Goal: Book appointment/travel/reservation

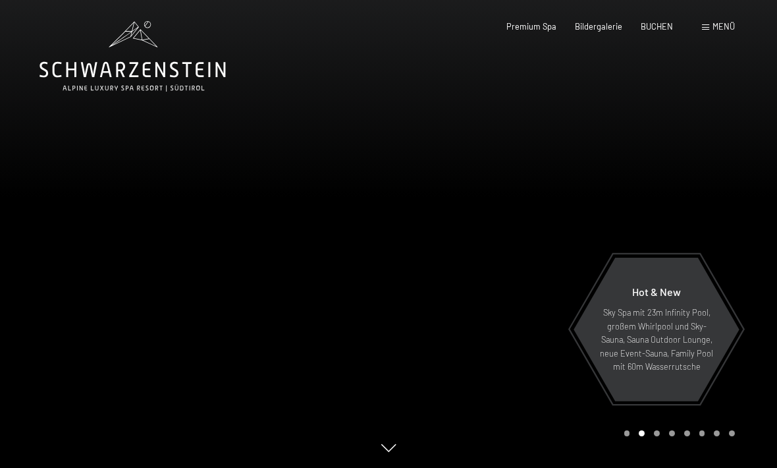
click at [303, 177] on div at bounding box center [194, 234] width 389 height 468
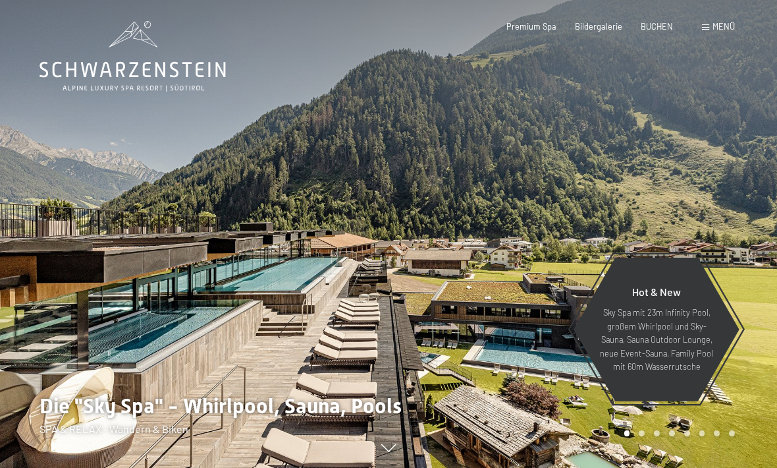
click at [657, 30] on div "BUCHEN" at bounding box center [657, 27] width 32 height 12
click at [554, 26] on span "Premium Spa" at bounding box center [532, 26] width 50 height 11
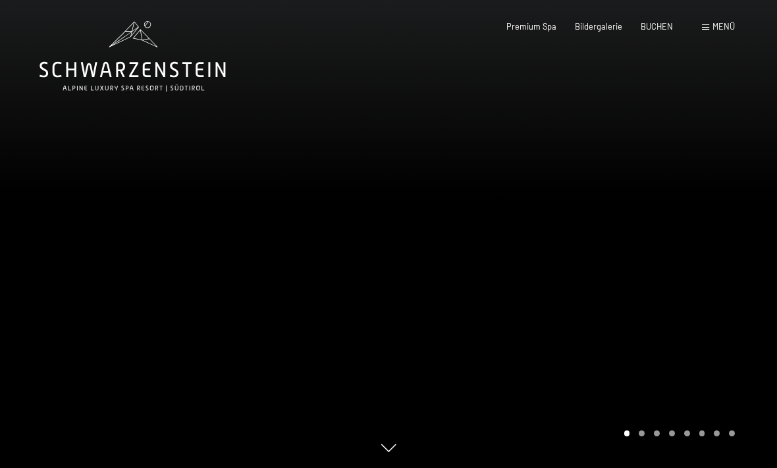
click at [717, 31] on span "Menü" at bounding box center [724, 26] width 22 height 11
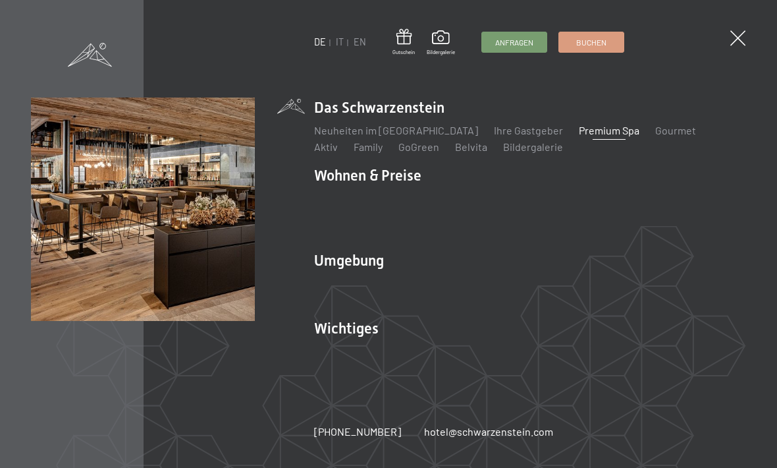
click at [342, 44] on link "IT" at bounding box center [340, 41] width 8 height 11
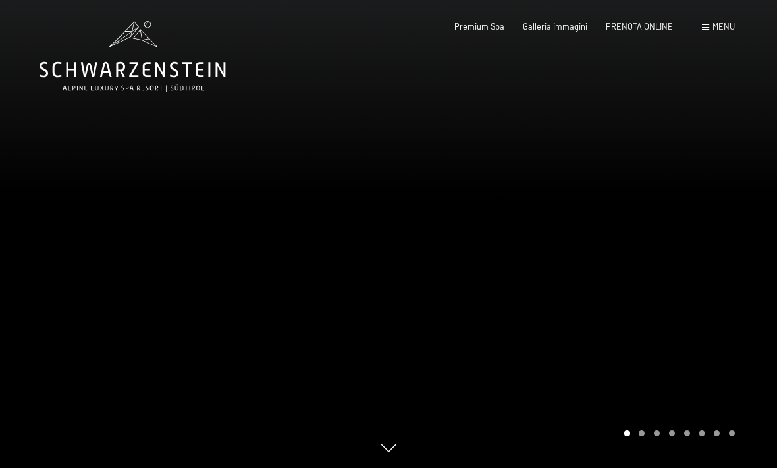
click at [661, 28] on span "PRENOTA ONLINE" at bounding box center [639, 26] width 67 height 11
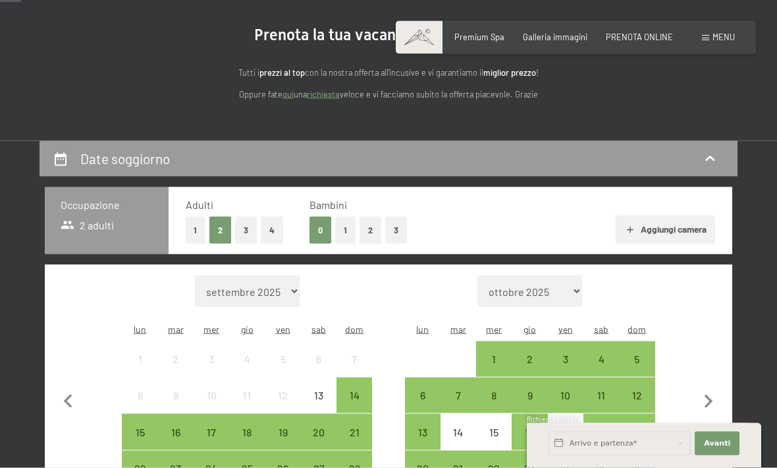
scroll to position [121, 0]
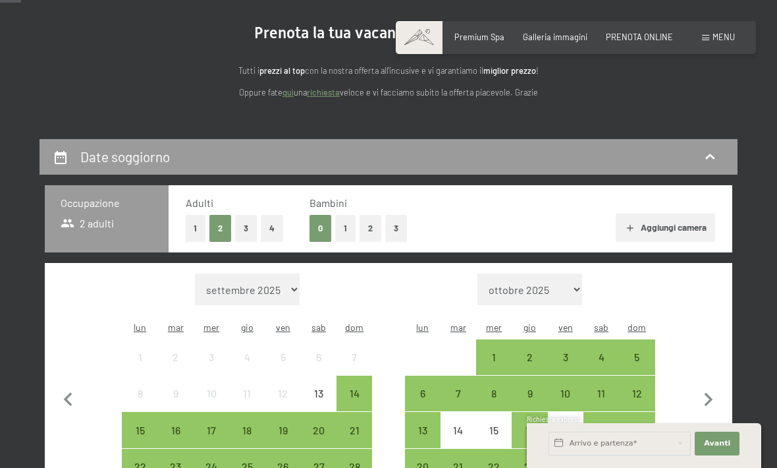
click at [322, 425] on div "20" at bounding box center [318, 441] width 33 height 33
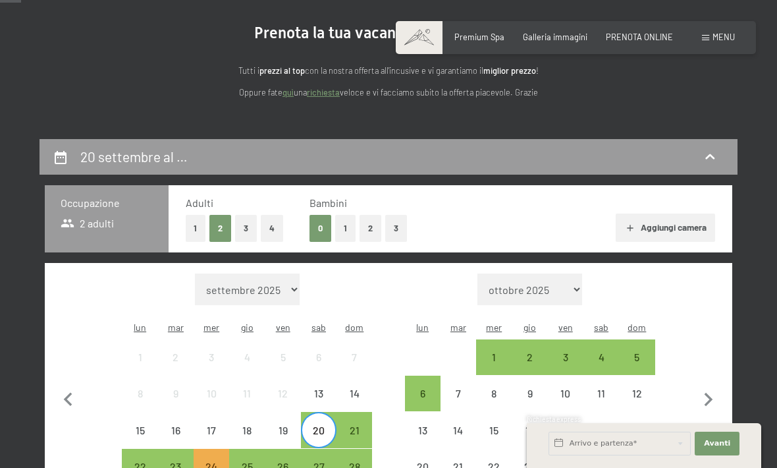
click at [358, 425] on div "21" at bounding box center [354, 441] width 33 height 33
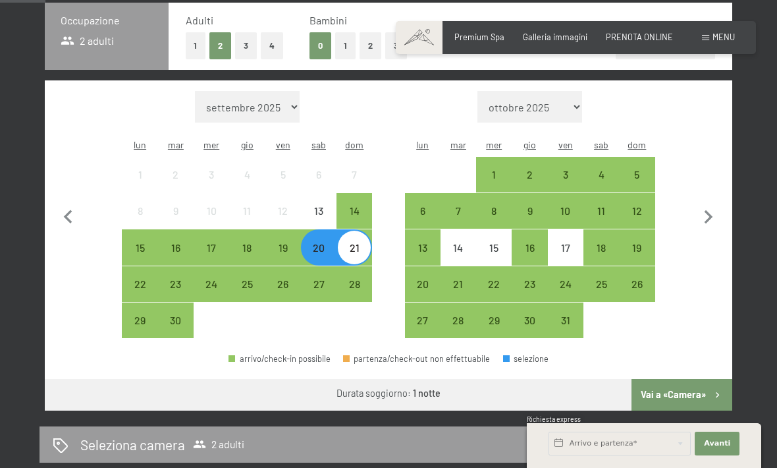
scroll to position [312, 0]
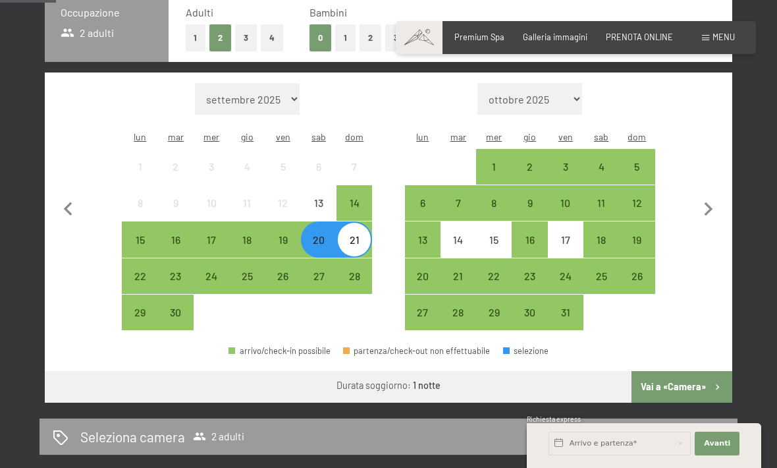
click at [694, 380] on button "Vai a «Camera»" at bounding box center [682, 387] width 101 height 32
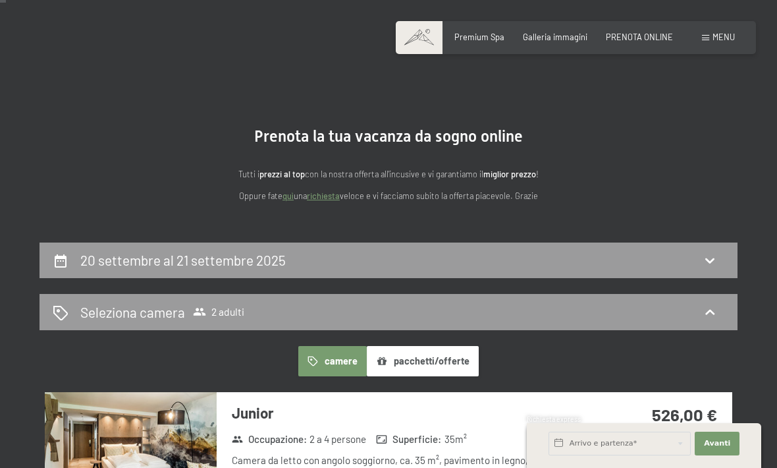
scroll to position [0, 0]
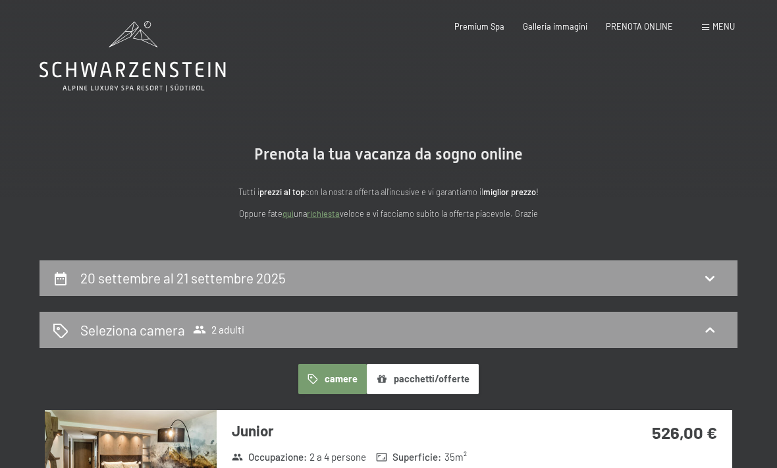
click at [567, 29] on span "Galleria immagini" at bounding box center [555, 26] width 65 height 11
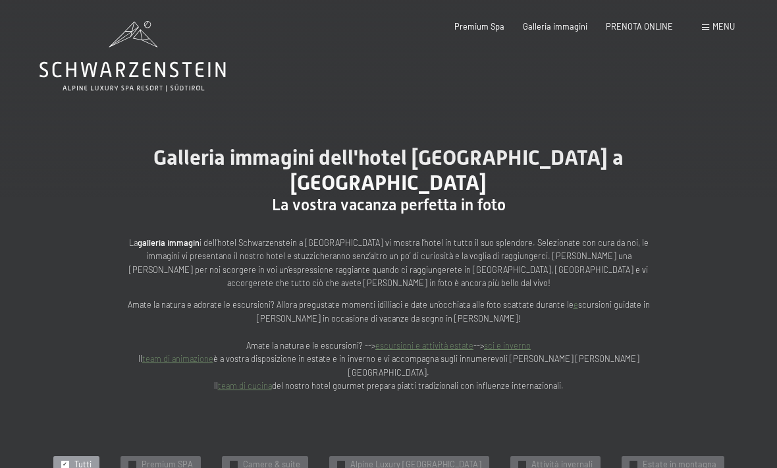
click at [725, 26] on span "Menu" at bounding box center [724, 26] width 22 height 11
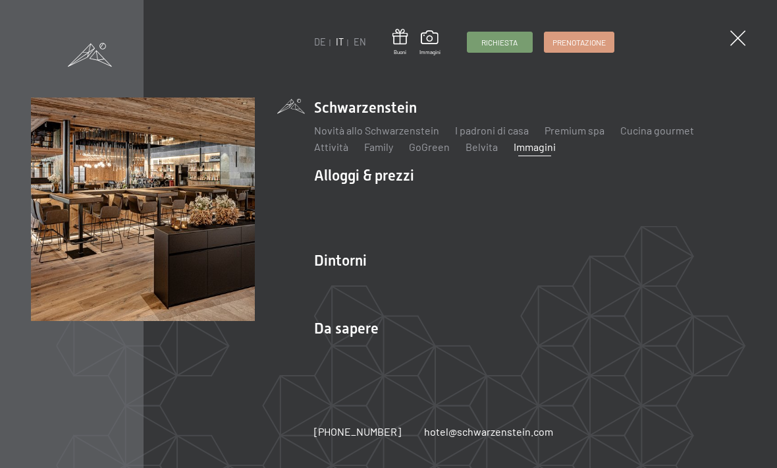
click at [585, 133] on link "Premium spa" at bounding box center [575, 130] width 60 height 13
